Goal: Transaction & Acquisition: Purchase product/service

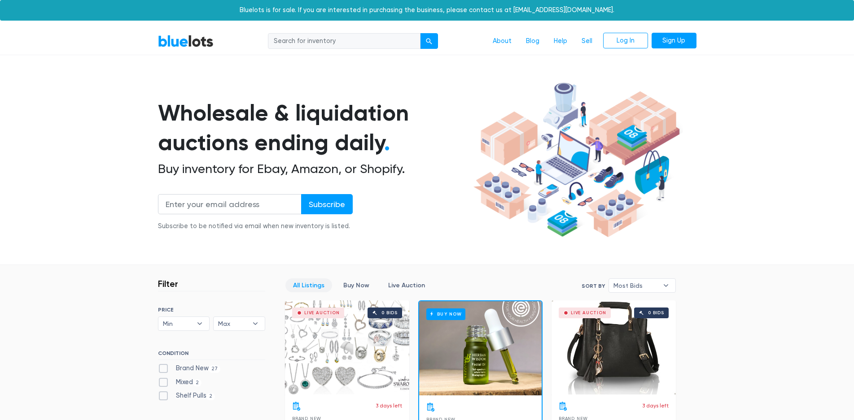
click at [311, 41] on input "search" at bounding box center [344, 41] width 153 height 16
type input "Christmas tree"
click at [420, 33] on button "submit" at bounding box center [429, 41] width 18 height 16
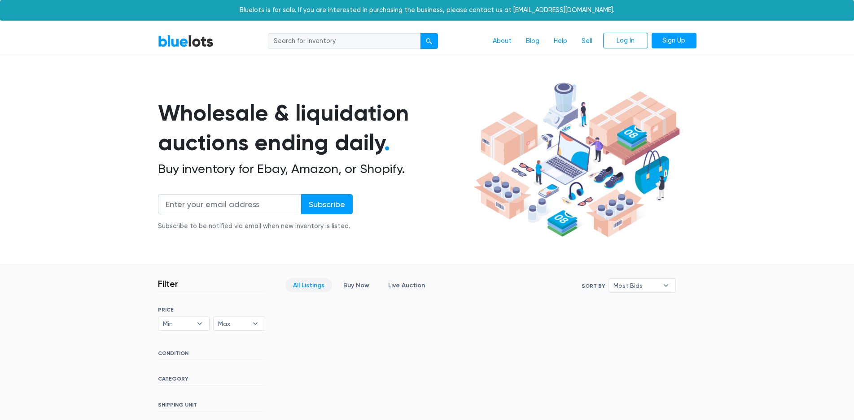
click at [324, 41] on input "search" at bounding box center [344, 41] width 153 height 16
type input "Christmas"
click at [420, 33] on button "submit" at bounding box center [429, 41] width 18 height 16
click at [182, 39] on link "BlueLots" at bounding box center [186, 41] width 56 height 13
